Goal: Transaction & Acquisition: Purchase product/service

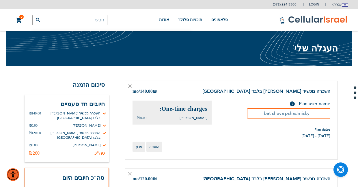
click at [129, 86] on icon at bounding box center [130, 85] width 3 height 3
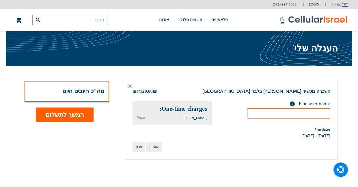
click at [289, 114] on input "text" at bounding box center [288, 113] width 83 height 10
type input "נ"
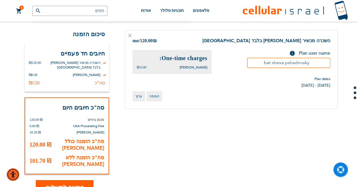
scroll to position [87, 0]
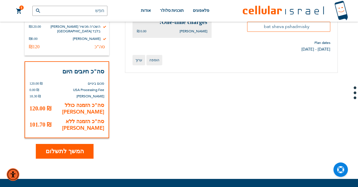
type input "bat sheva pshadmisky"
click at [59, 147] on span "המשך לתשלום" at bounding box center [65, 151] width 38 height 8
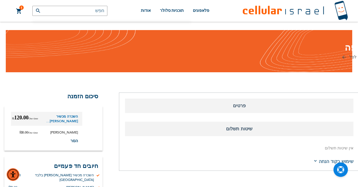
scroll to position [58, 0]
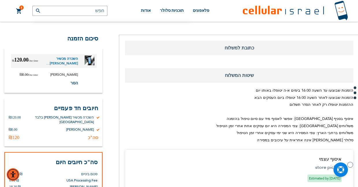
select select "IL"
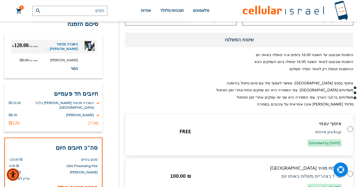
scroll to position [231, 0]
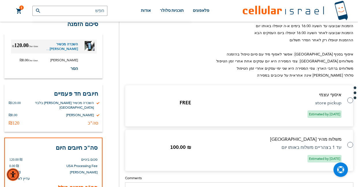
click at [348, 97] on label at bounding box center [348, 97] width 0 height 0
radio input "true"
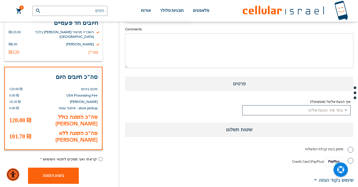
scroll to position [405, 0]
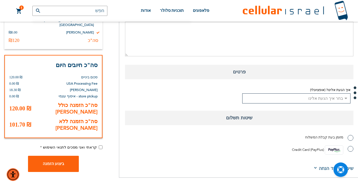
click at [275, 102] on select "בחר איך הגעת אלינו Existing Customer Friend Other School/Group BP Kol Bramah Ec…" at bounding box center [296, 98] width 109 height 10
select select "1"
click at [242, 93] on select "בחר איך הגעת אלינו Existing Customer Friend Other School/Group BP Kol Bramah Ec…" at bounding box center [296, 98] width 109 height 10
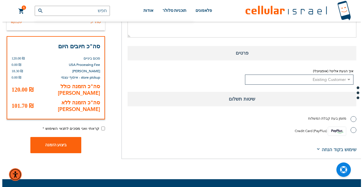
scroll to position [434, 0]
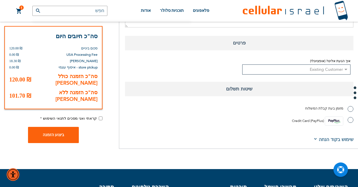
click at [347, 121] on label "Credit Card (PayPlus)" at bounding box center [323, 120] width 62 height 9
radio input "true"
click at [86, 119] on span "קראתי ואני מסכים לתנאי השימוש" at bounding box center [70, 118] width 54 height 5
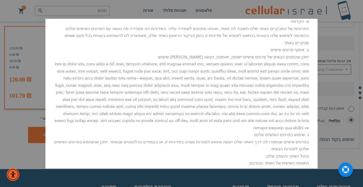
scroll to position [386, 0]
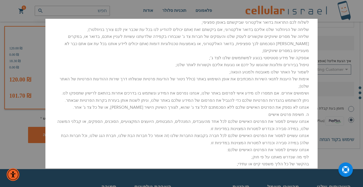
click at [24, 120] on aside "סגור משלוחים: הזמנות דרך האתר יטופלו תוך 2 ימי עסקים בימי ראשון - חמישי אחד מהנ…" at bounding box center [181, 93] width 363 height 187
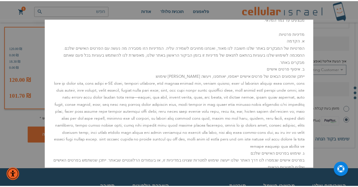
scroll to position [10, 0]
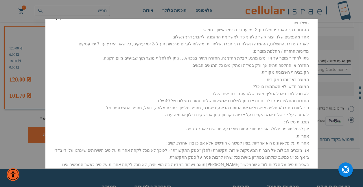
click at [35, 159] on aside "סגור משלוחים: הזמנות דרך האתר יטופלו תוך 2 ימי עסקים בימי ראשון - חמישי אחד מהנ…" at bounding box center [181, 93] width 363 height 187
click at [61, 21] on button "סגור" at bounding box center [61, 19] width 17 height 13
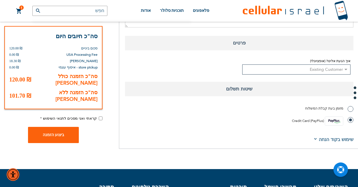
click at [101, 119] on input "קראתי ואני מסכים לתנאי השימוש" at bounding box center [101, 118] width 4 height 4
checkbox input "true"
click at [47, 136] on span "ביצוע הזמנה" at bounding box center [54, 135] width 22 height 4
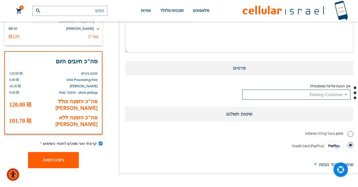
scroll to position [30, 0]
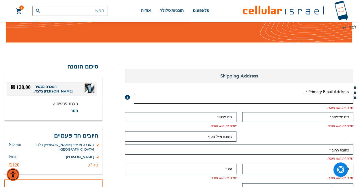
click at [292, 100] on input "כתובת דוא"ל" at bounding box center [244, 99] width 220 height 10
type input "[EMAIL_ADDRESS][DOMAIN_NAME]"
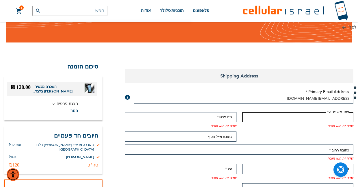
click at [293, 117] on input "שם משפחה" at bounding box center [298, 117] width 112 height 10
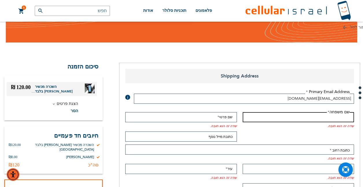
type input "פשדמיסקי"
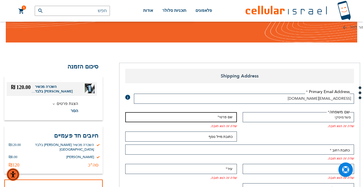
type input "בת שבע"
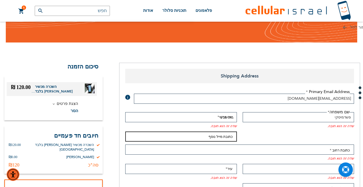
type input "[EMAIL_ADDRESS][DOMAIN_NAME]"
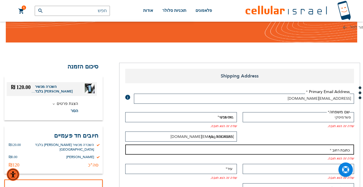
type input "[PERSON_NAME] 407 ב"
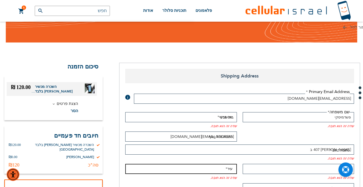
type input "[GEOGRAPHIC_DATA]"
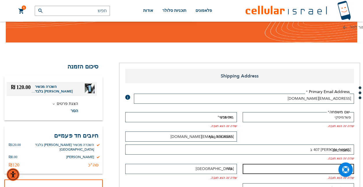
type input "9722126"
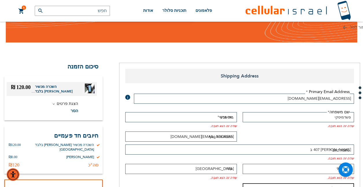
type input "[PERSON_NAME]"
type input "0527163751"
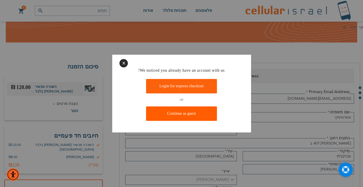
click at [163, 116] on link "Continue as guest" at bounding box center [181, 113] width 71 height 14
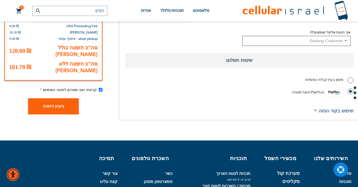
scroll to position [462, 0]
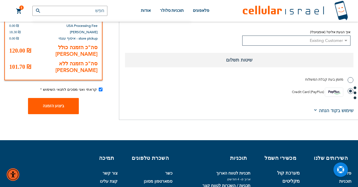
click at [48, 108] on span "ביצוע הזמנה" at bounding box center [54, 106] width 22 height 4
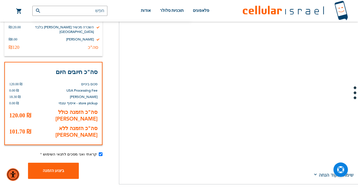
scroll to position [607, 0]
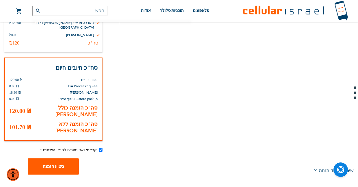
click at [48, 169] on button "ביצוע הזמנה" at bounding box center [53, 166] width 51 height 16
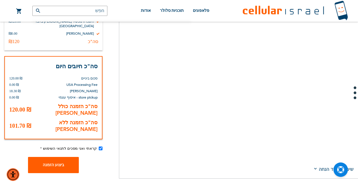
scroll to position [694, 0]
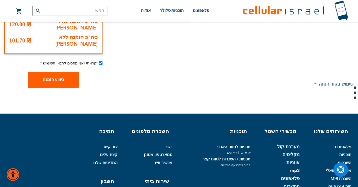
click at [45, 79] on span "ביצוע הזמנה" at bounding box center [54, 79] width 22 height 4
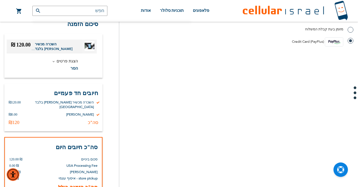
scroll to position [607, 0]
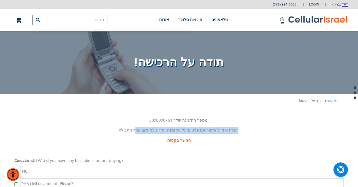
drag, startPoint x: 208, startPoint y: 119, endPoint x: 144, endPoint y: 129, distance: 64.3
click at [144, 129] on div "מספר ההזמנה שלך: 3000000751 . יישלח אימייל אישור עם פרטים על ההזמנה ומידע למעקב…" at bounding box center [179, 130] width 338 height 45
click at [177, 129] on p "יישלח אימייל אישור עם פרטים על ההזמנה ומידע למעקב אחר החבילה." at bounding box center [179, 130] width 329 height 7
drag, startPoint x: 205, startPoint y: 118, endPoint x: 151, endPoint y: 139, distance: 58.0
click at [151, 139] on div "מספר ההזמנה שלך: 3000000751 . יישלח אימייל אישור עם פרטים על ההזמנה ומידע למעקב…" at bounding box center [179, 130] width 338 height 45
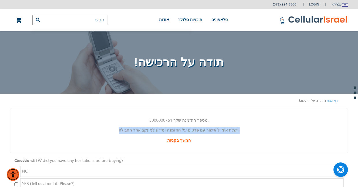
click at [151, 139] on div "המשך בקניות" at bounding box center [179, 140] width 329 height 7
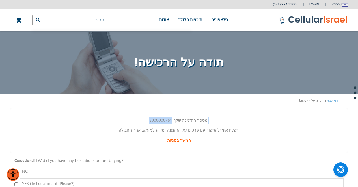
drag, startPoint x: 153, startPoint y: 121, endPoint x: 205, endPoint y: 120, distance: 52.0
click at [205, 120] on p "מספר ההזמנה שלך: 3000000751 ." at bounding box center [179, 120] width 329 height 7
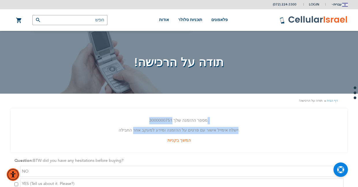
drag, startPoint x: 205, startPoint y: 120, endPoint x: 143, endPoint y: 127, distance: 62.6
click at [143, 127] on div "מספר ההזמנה שלך: 3000000751 . יישלח אימייל אישור עם פרטים על ההזמנה ומידע למעקב…" at bounding box center [179, 130] width 338 height 45
click at [143, 127] on p "יישלח אימייל אישור עם פרטים על ההזמנה ומידע למעקב אחר החבילה." at bounding box center [179, 130] width 329 height 7
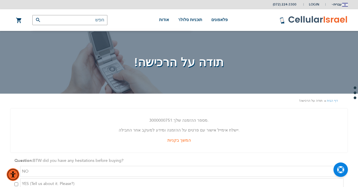
click at [150, 127] on p "יישלח אימייל אישור עם פרטים על ההזמנה ומידע למעקב אחר החבילה." at bounding box center [179, 130] width 329 height 7
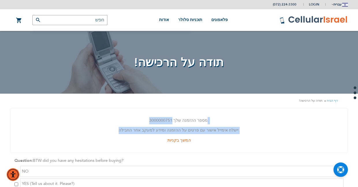
drag, startPoint x: 216, startPoint y: 129, endPoint x: 148, endPoint y: 120, distance: 68.8
click at [148, 120] on div "מספר ההזמנה שלך: 3000000751 . יישלח אימייל אישור עם פרטים על ההזמנה ומידע למעקב…" at bounding box center [179, 130] width 338 height 45
click at [181, 126] on div "מספר ההזמנה שלך: 3000000751 . יישלח אימייל אישור עם פרטים על ההזמנה ומידע למעקב…" at bounding box center [179, 130] width 338 height 45
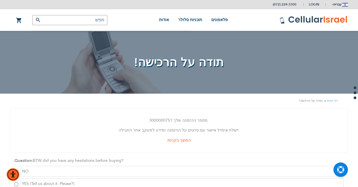
click at [162, 119] on span "3000000751" at bounding box center [160, 120] width 23 height 5
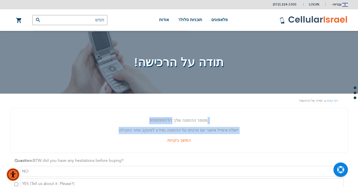
drag, startPoint x: 121, startPoint y: 115, endPoint x: 232, endPoint y: 128, distance: 111.7
click at [232, 128] on div "מספר ההזמנה שלך: 3000000751 . יישלח אימייל אישור עם פרטים על ההזמנה ומידע למעקב…" at bounding box center [179, 130] width 338 height 45
click at [244, 106] on div "דף הבית תודה על הרכישה!" at bounding box center [179, 101] width 358 height 14
drag, startPoint x: 231, startPoint y: 114, endPoint x: 130, endPoint y: 136, distance: 103.0
click at [130, 136] on div "מספר ההזמנה שלך: 3000000751 . יישלח אימייל אישור עם פרטים על ההזמנה ומידע למעקב…" at bounding box center [179, 130] width 338 height 45
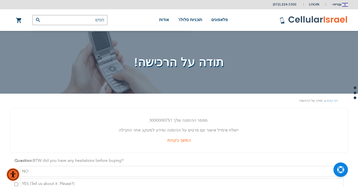
click at [170, 123] on span "3000000751" at bounding box center [160, 120] width 23 height 5
drag, startPoint x: 154, startPoint y: 122, endPoint x: 207, endPoint y: 119, distance: 52.9
click at [207, 119] on p "מספר ההזמנה שלך: 3000000751 ." at bounding box center [179, 120] width 329 height 7
click at [195, 120] on p "מספר ההזמנה שלך: 3000000751 ." at bounding box center [179, 120] width 329 height 7
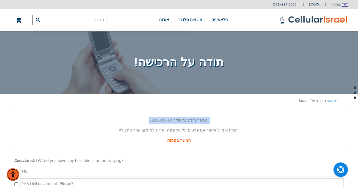
click at [195, 120] on p "מספר ההזמנה שלך: 3000000751 ." at bounding box center [179, 120] width 329 height 7
copy div "מספר ההזמנה שלך: 3000000751 ."
click at [297, 19] on img at bounding box center [314, 20] width 68 height 9
